Goal: Complete application form

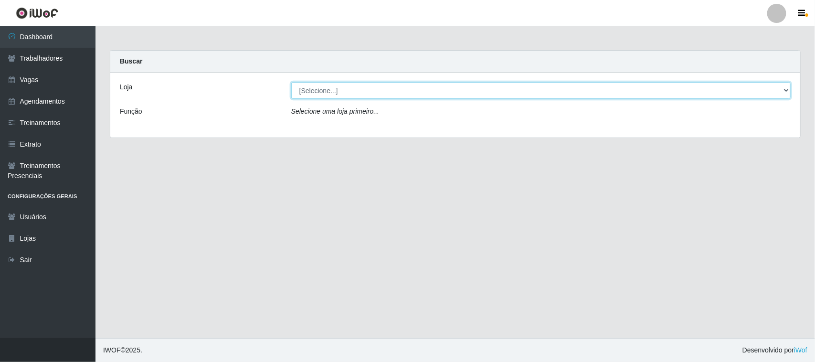
click at [532, 85] on select "[Selecione...] [GEOGRAPHIC_DATA]" at bounding box center [540, 90] width 499 height 17
click at [539, 85] on select "[Selecione...] [GEOGRAPHIC_DATA]" at bounding box center [540, 90] width 499 height 17
select select "65"
click at [291, 82] on select "[Selecione...] [GEOGRAPHIC_DATA]" at bounding box center [540, 90] width 499 height 17
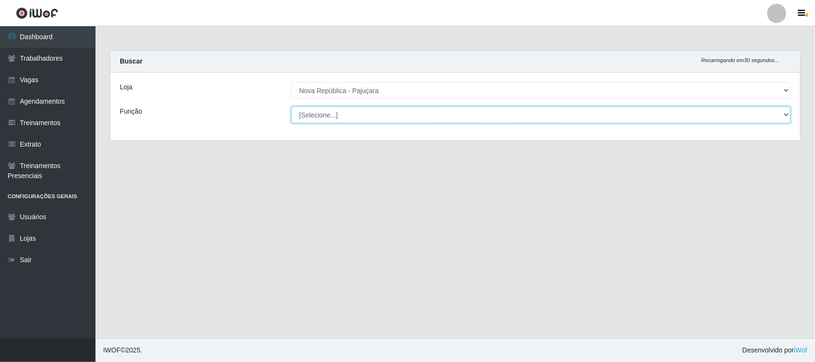
click at [531, 111] on select "[Selecione...] Balconista Operador de Caixa Repositor" at bounding box center [540, 114] width 499 height 17
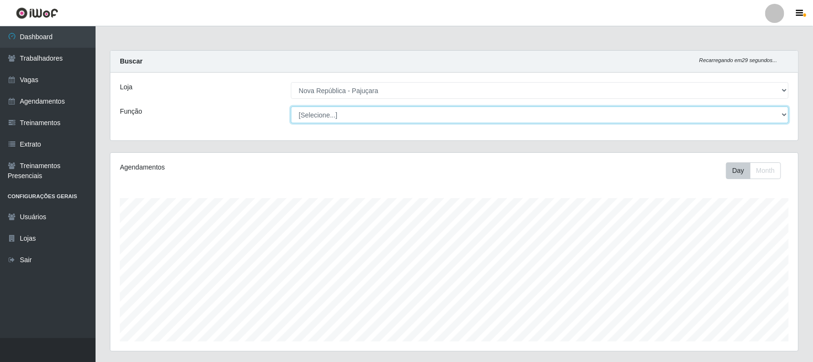
scroll to position [199, 688]
select select "22"
click at [291, 106] on select "[Selecione...] Balconista Operador de Caixa Repositor" at bounding box center [540, 114] width 498 height 17
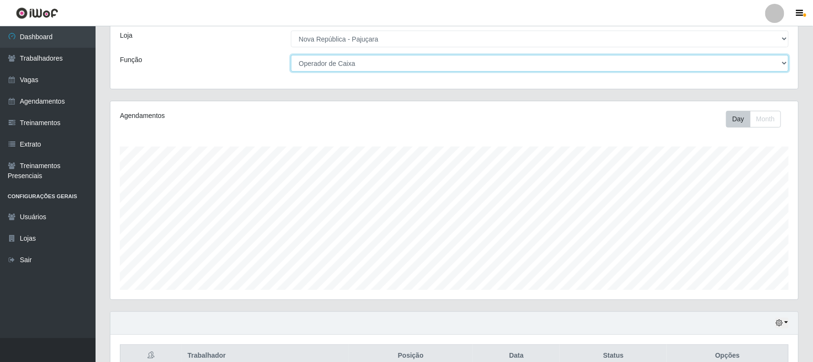
scroll to position [103, 0]
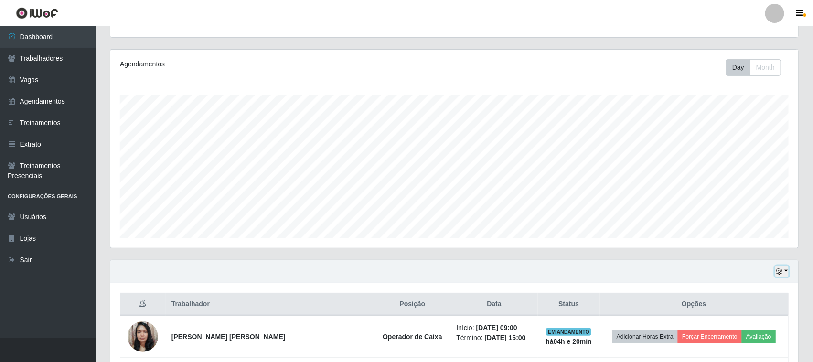
click at [788, 272] on button "button" at bounding box center [781, 271] width 13 height 11
click at [777, 230] on button "1 Semana" at bounding box center [749, 235] width 75 height 20
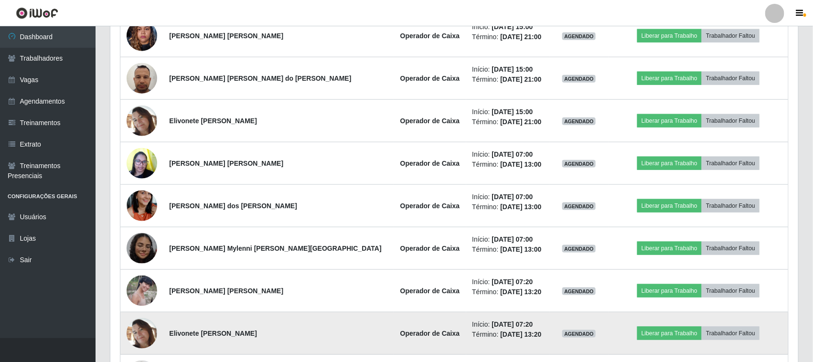
scroll to position [282, 0]
